Goal: Task Accomplishment & Management: Manage account settings

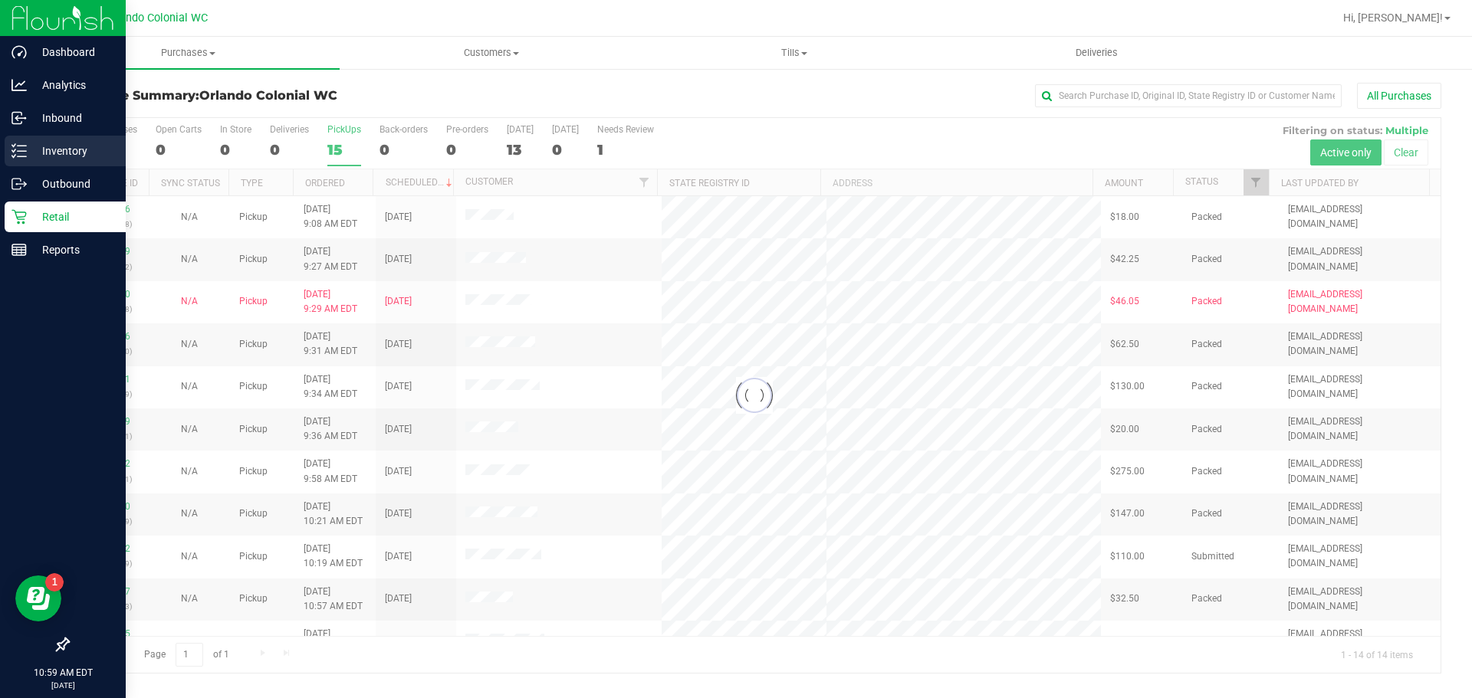
click at [21, 146] on line at bounding box center [22, 146] width 8 height 0
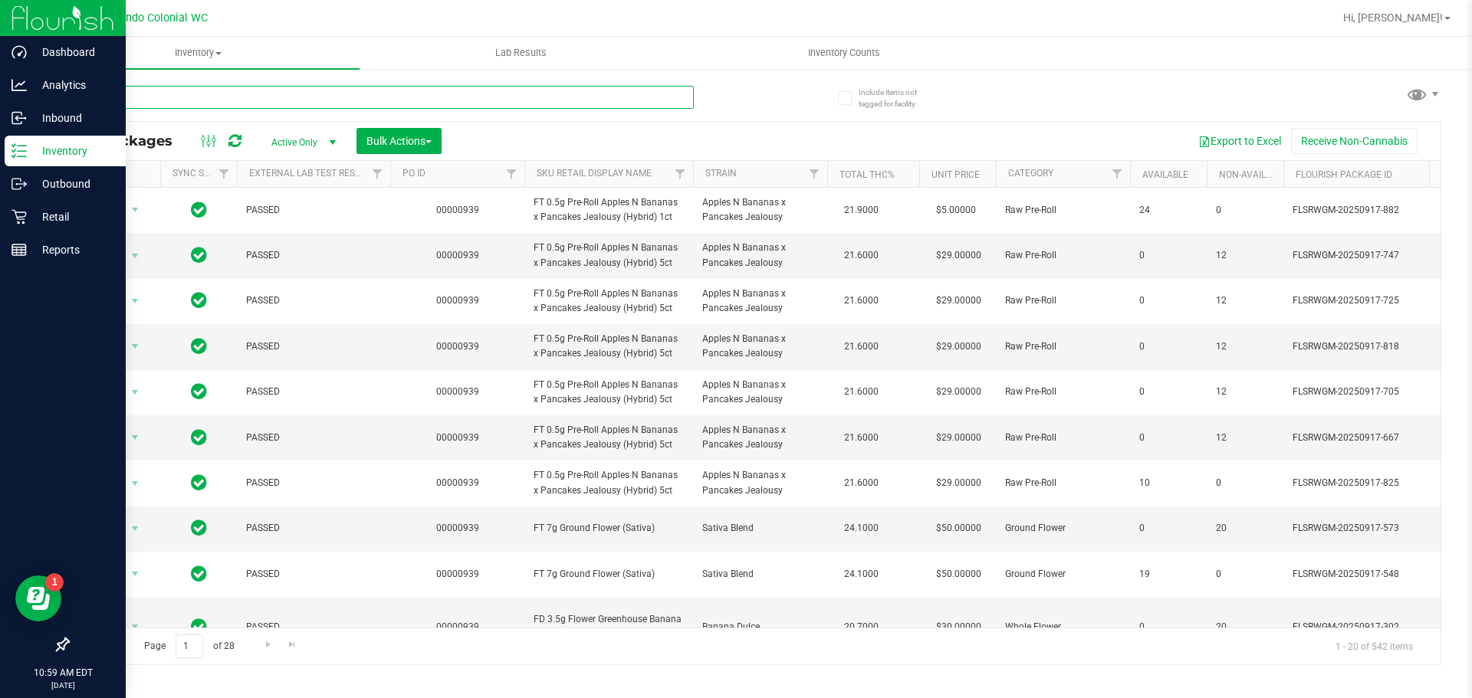
click at [171, 100] on input "text" at bounding box center [380, 97] width 626 height 23
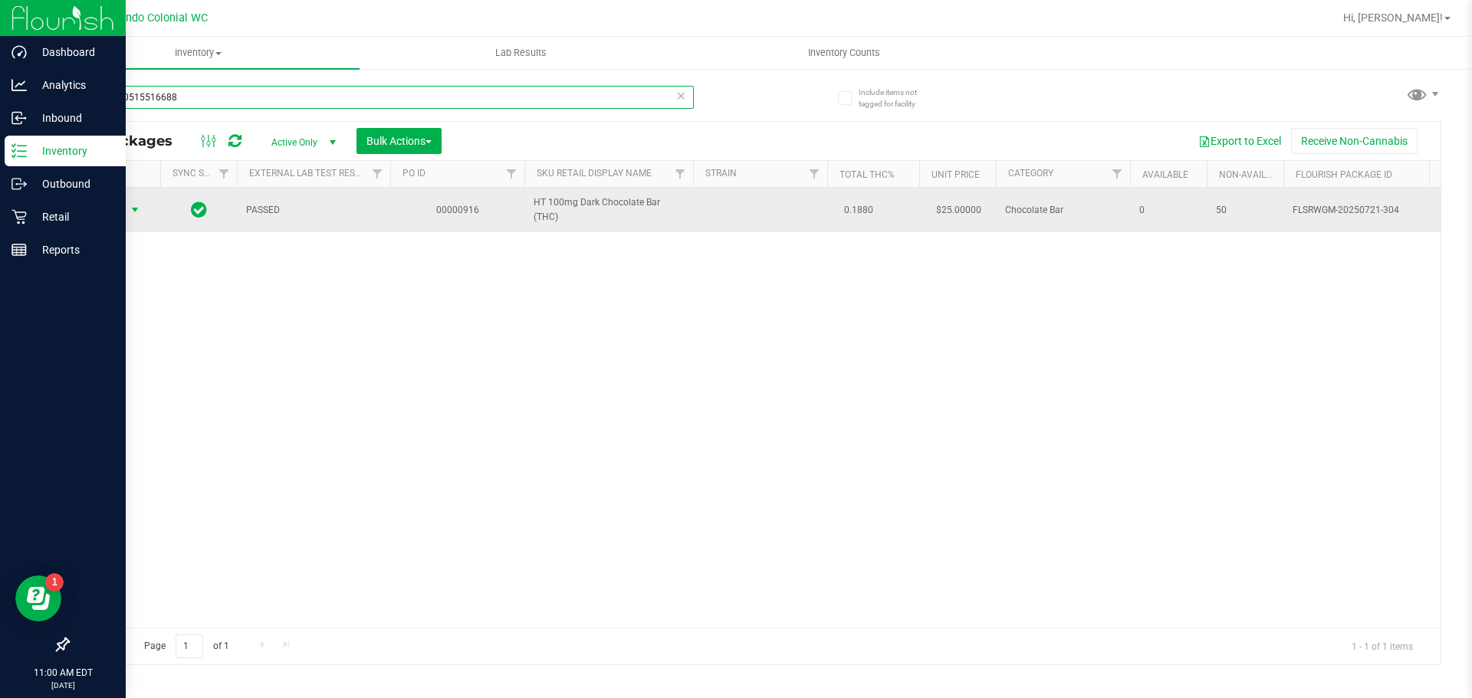
type input "7898340515516688"
click at [117, 209] on span "Action" at bounding box center [104, 209] width 41 height 21
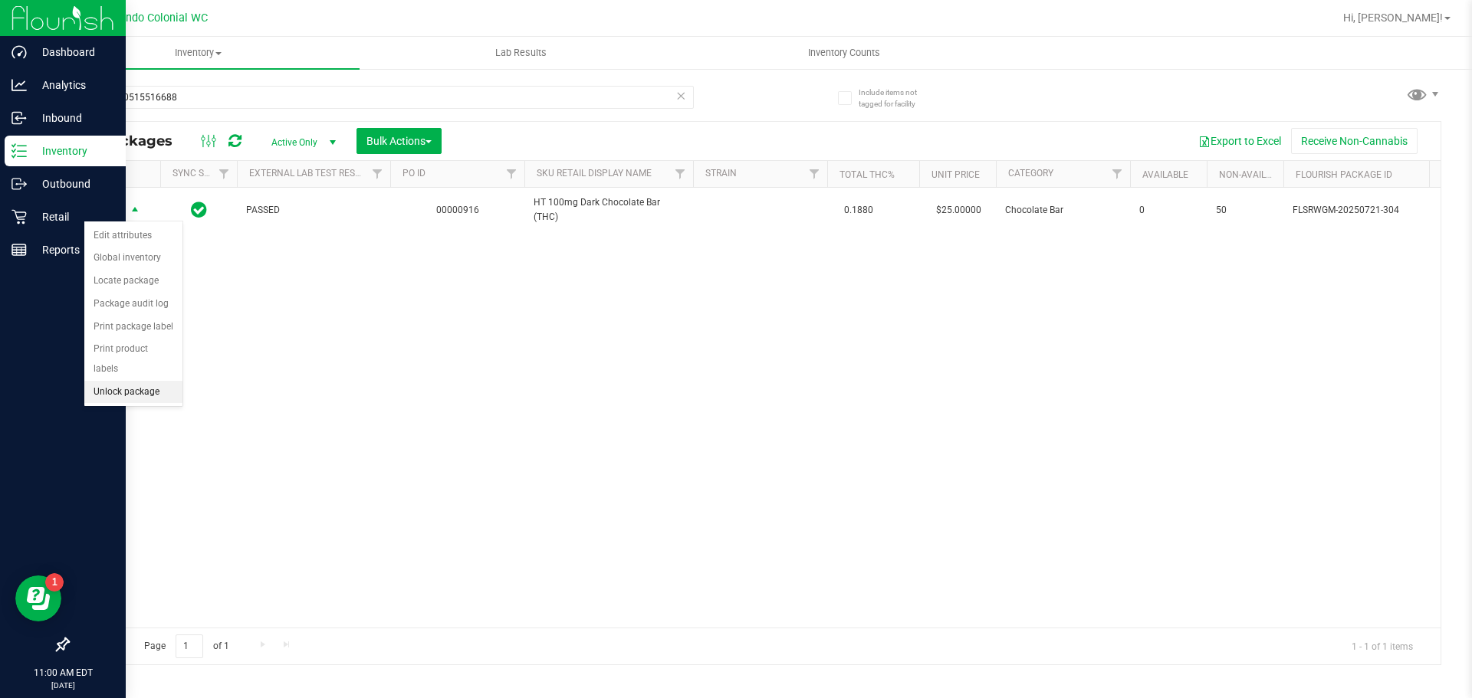
click at [122, 381] on li "Unlock package" at bounding box center [133, 392] width 98 height 23
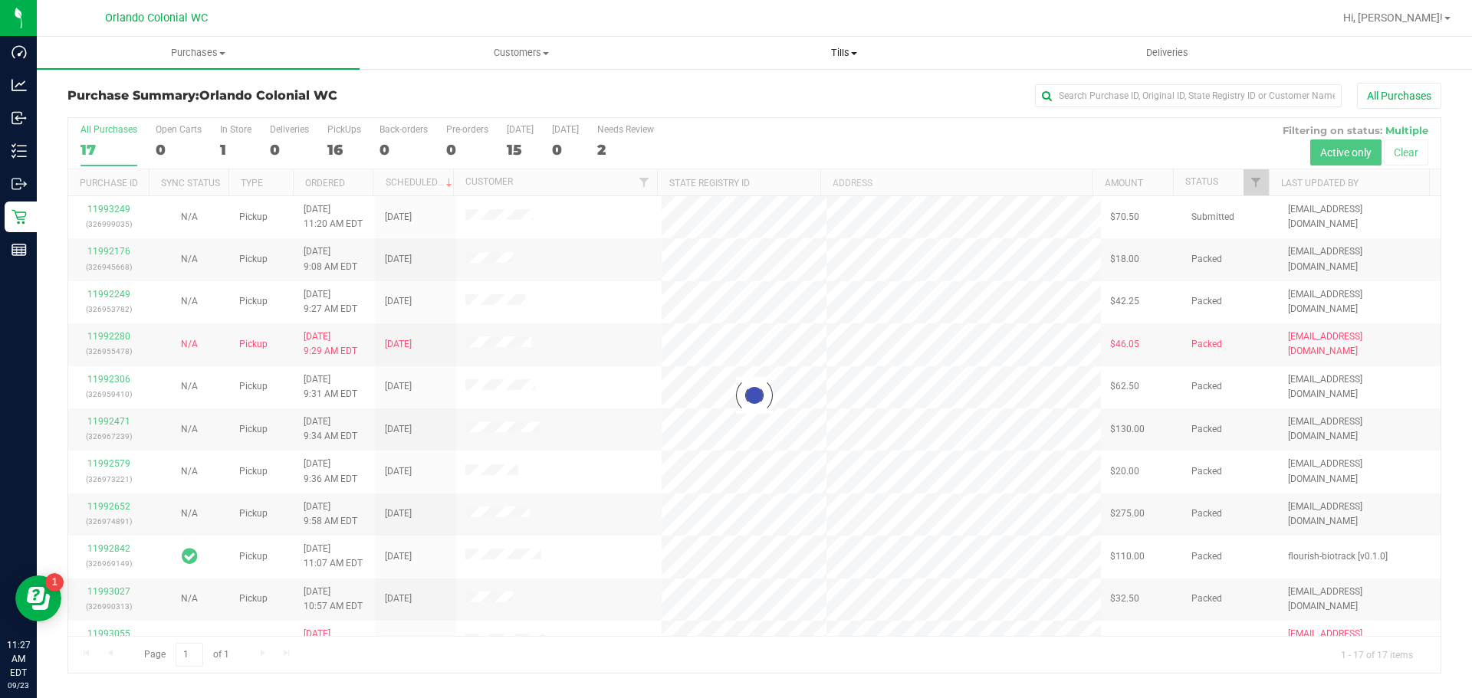
drag, startPoint x: 842, startPoint y: 54, endPoint x: 838, endPoint y: 67, distance: 13.6
click at [842, 54] on span "Tills" at bounding box center [843, 53] width 321 height 14
click at [792, 89] on li "Manage tills" at bounding box center [843, 93] width 323 height 18
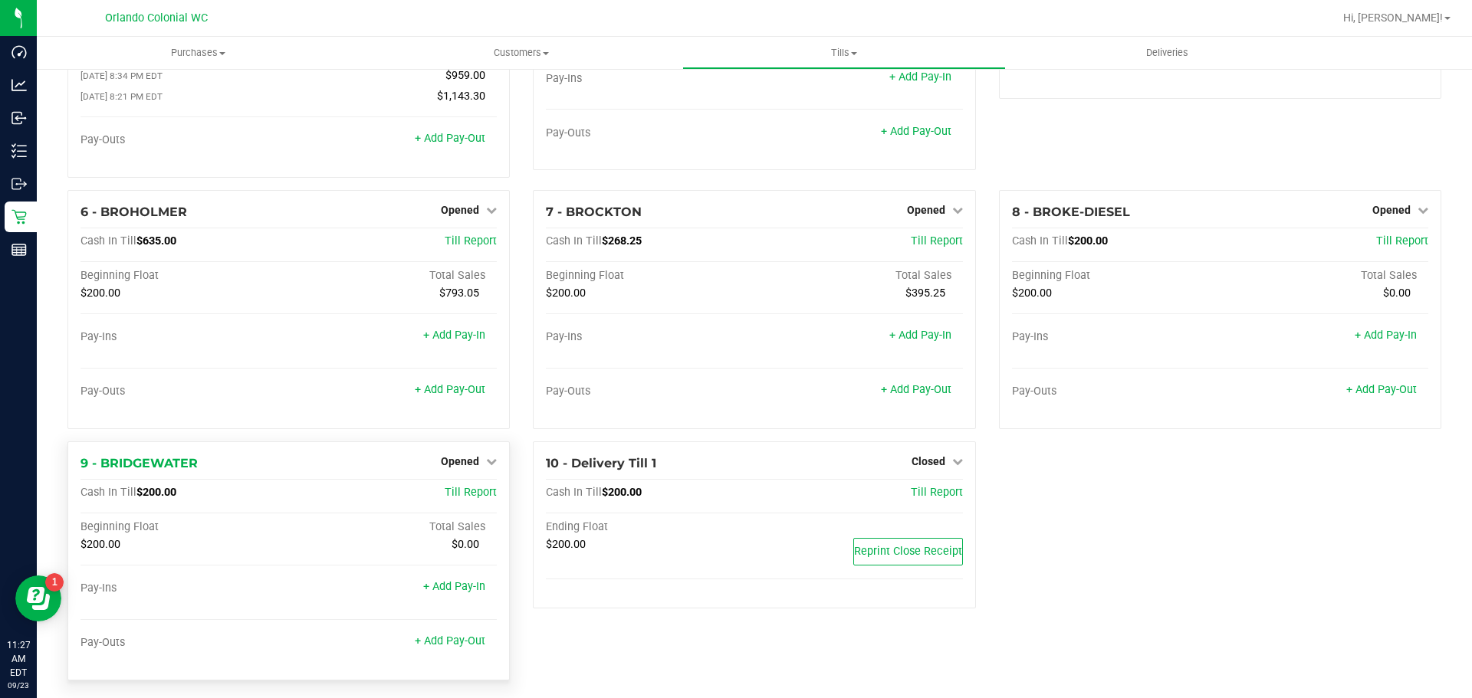
scroll to position [153, 0]
click at [475, 462] on span "Opened" at bounding box center [460, 460] width 38 height 12
click at [474, 494] on link "Close Till" at bounding box center [462, 491] width 41 height 12
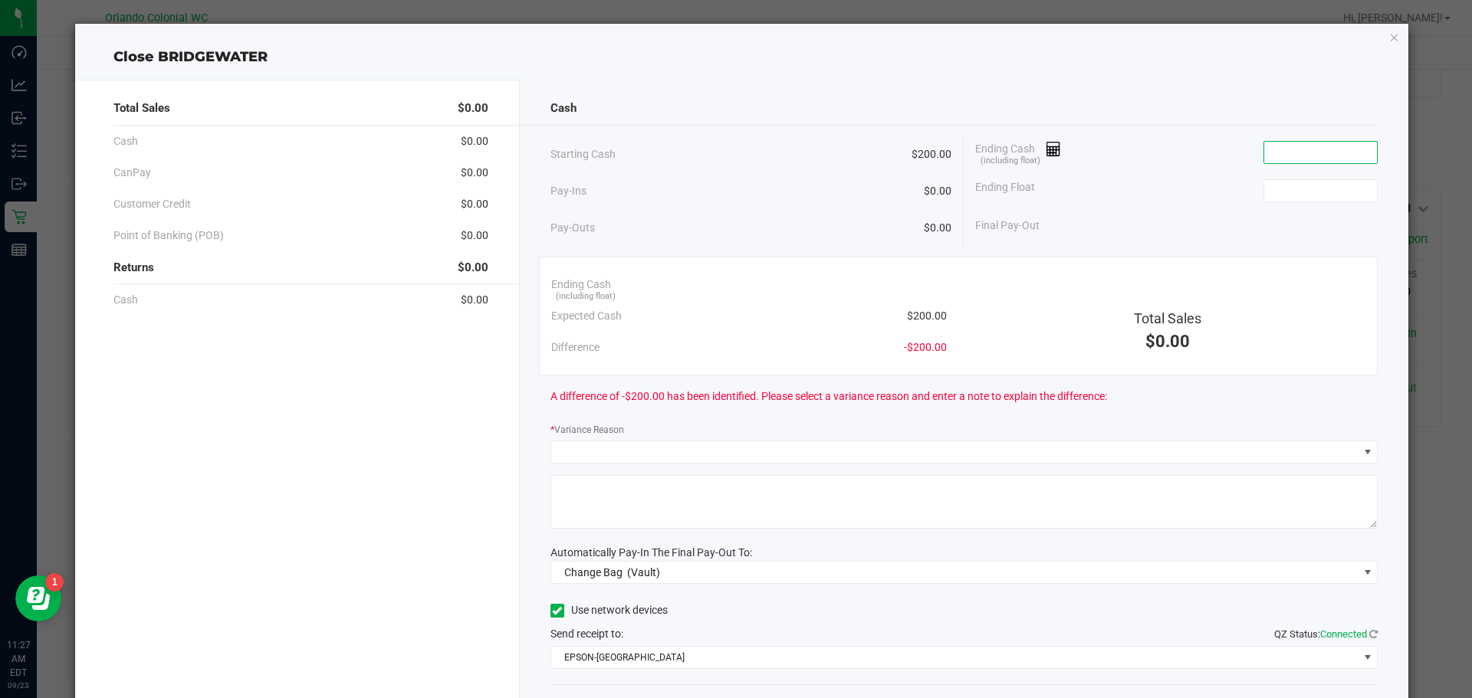
click at [1311, 150] on input at bounding box center [1320, 152] width 113 height 21
click at [1389, 36] on icon "button" at bounding box center [1394, 37] width 11 height 18
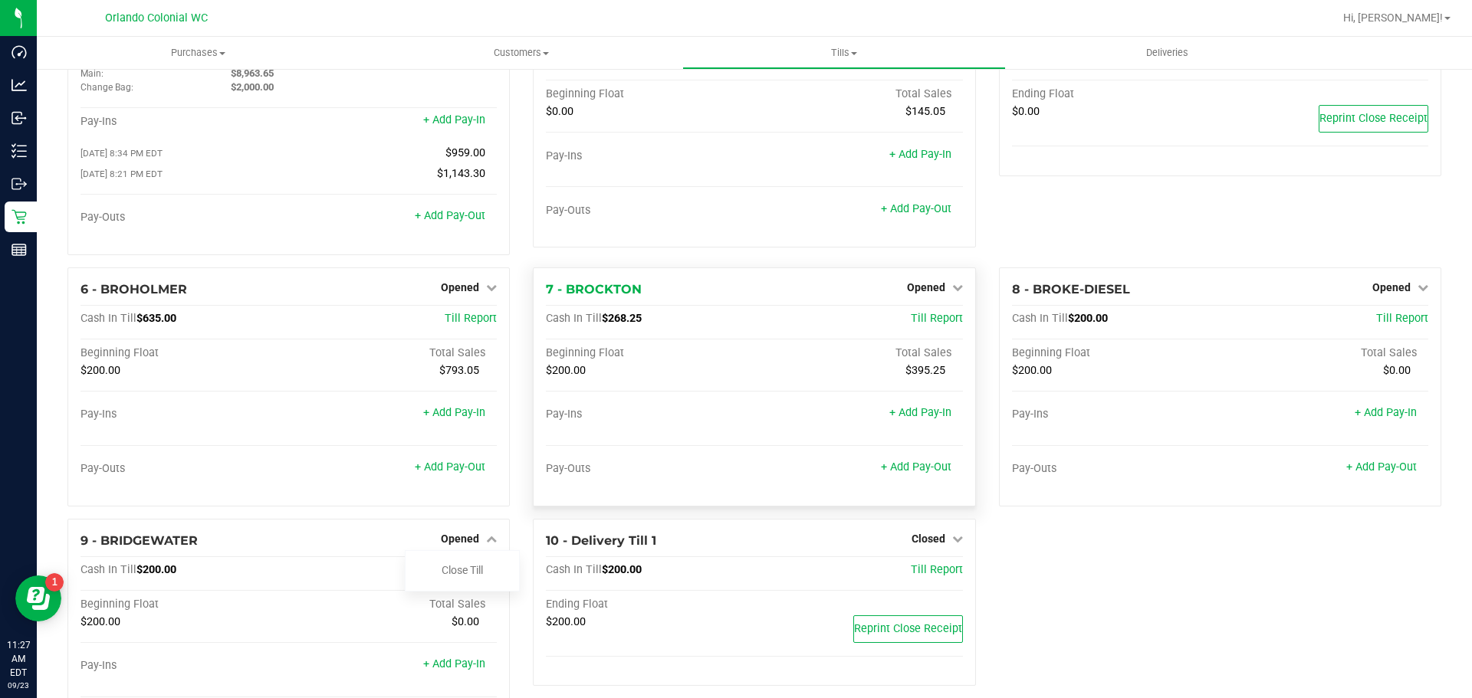
scroll to position [0, 0]
